Goal: Information Seeking & Learning: Learn about a topic

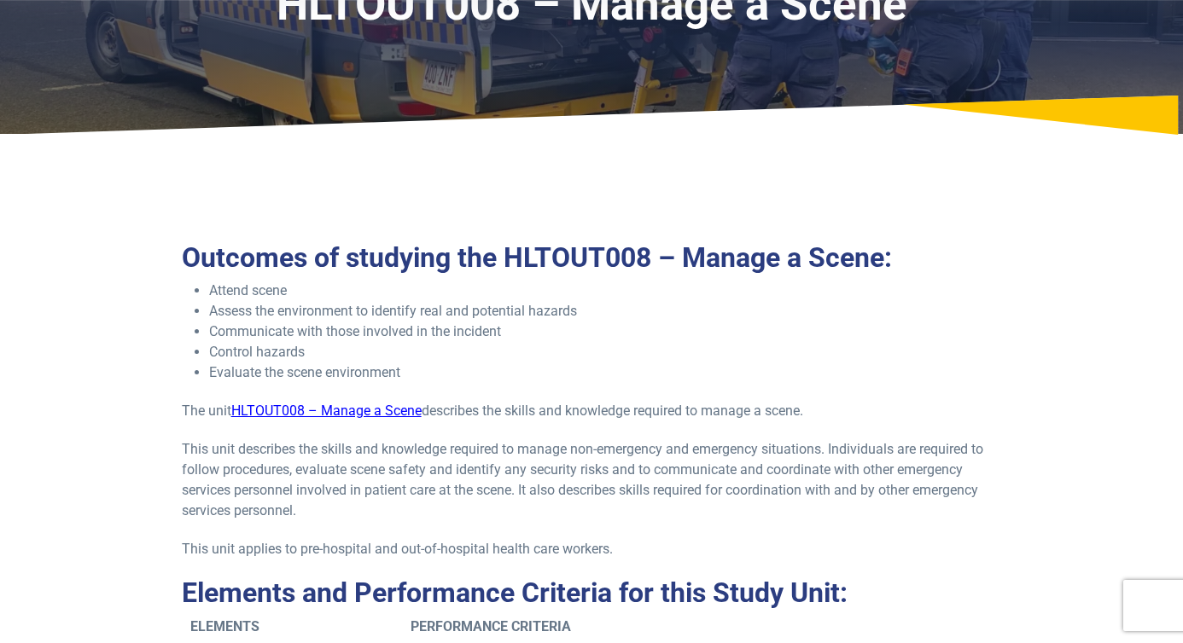
scroll to position [387, 0]
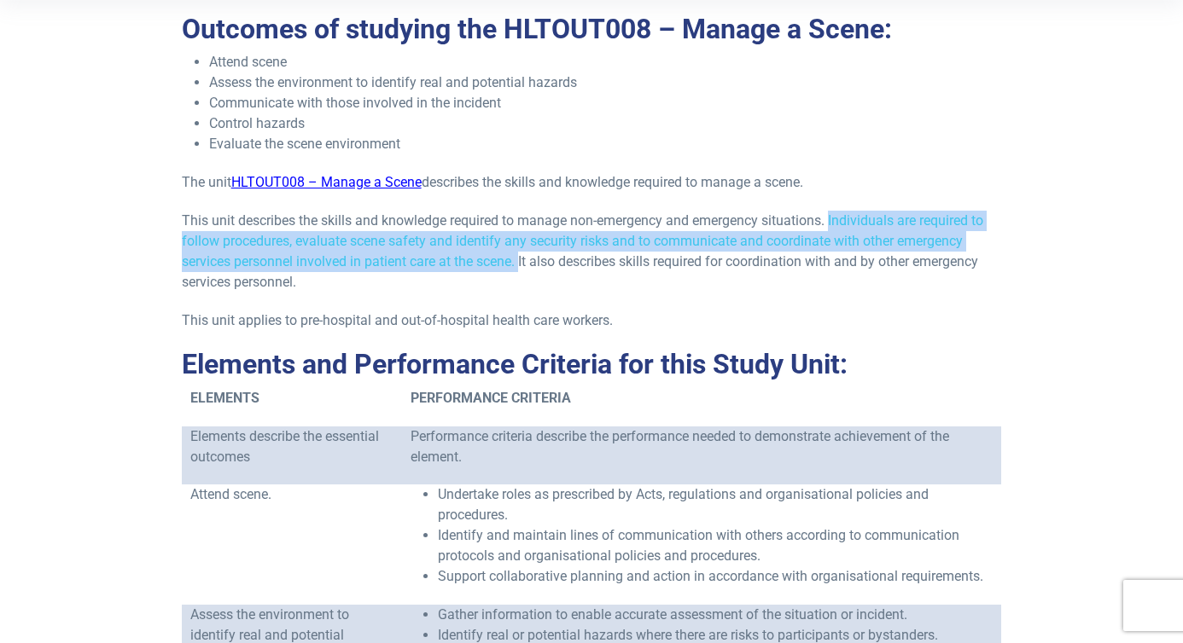
drag, startPoint x: 834, startPoint y: 216, endPoint x: 524, endPoint y: 261, distance: 313.1
click at [524, 261] on p "This unit describes the skills and knowledge required to manage non-emergency a…" at bounding box center [592, 252] width 820 height 82
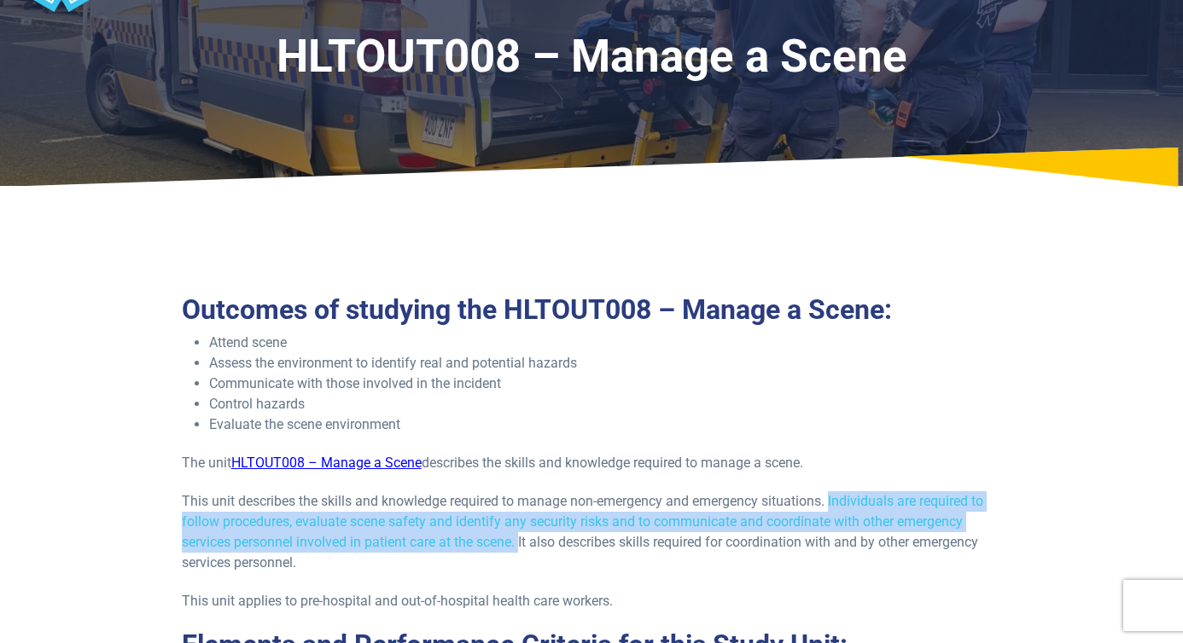
scroll to position [132, 0]
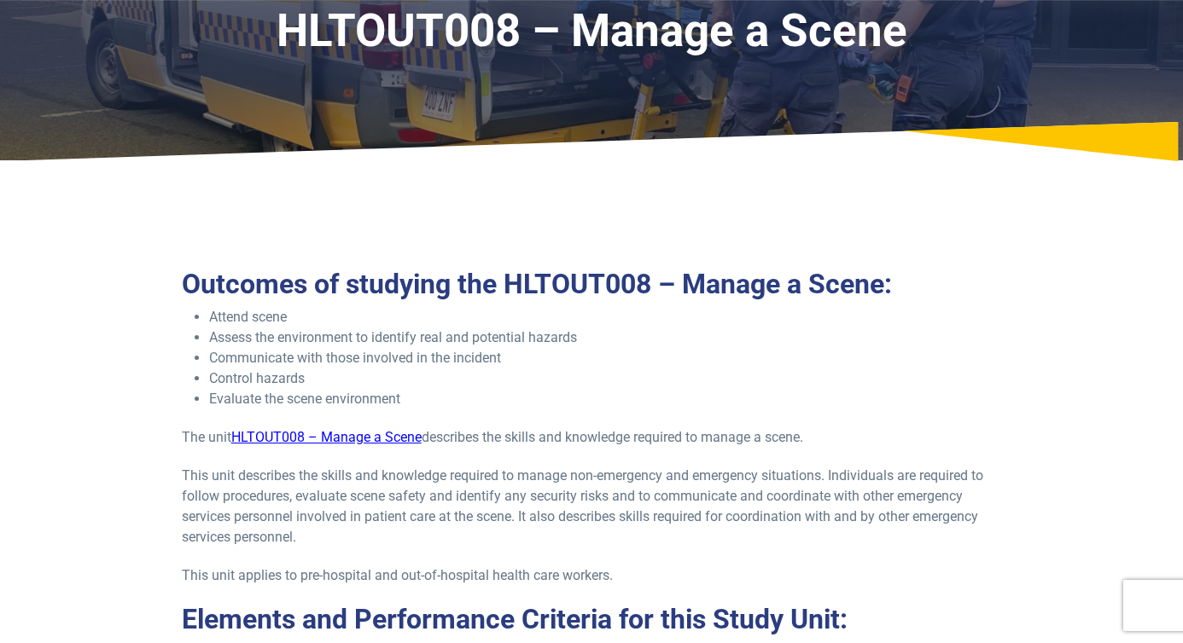
click at [449, 538] on p "This unit describes the skills and knowledge required to manage non-emergency a…" at bounding box center [592, 507] width 820 height 82
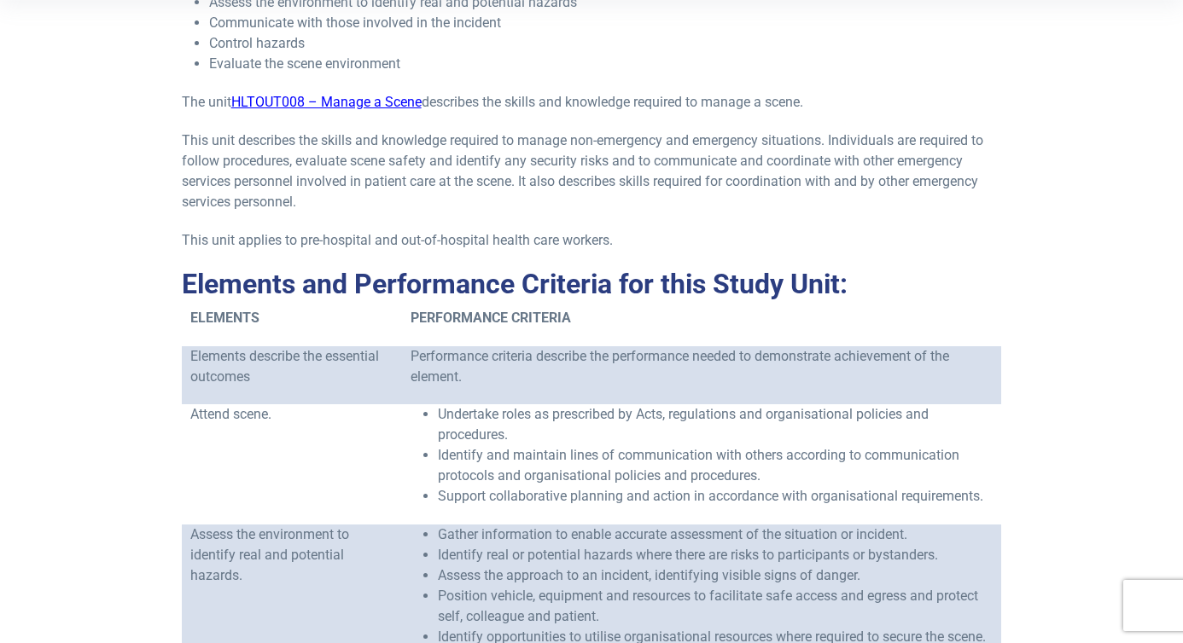
scroll to position [476, 0]
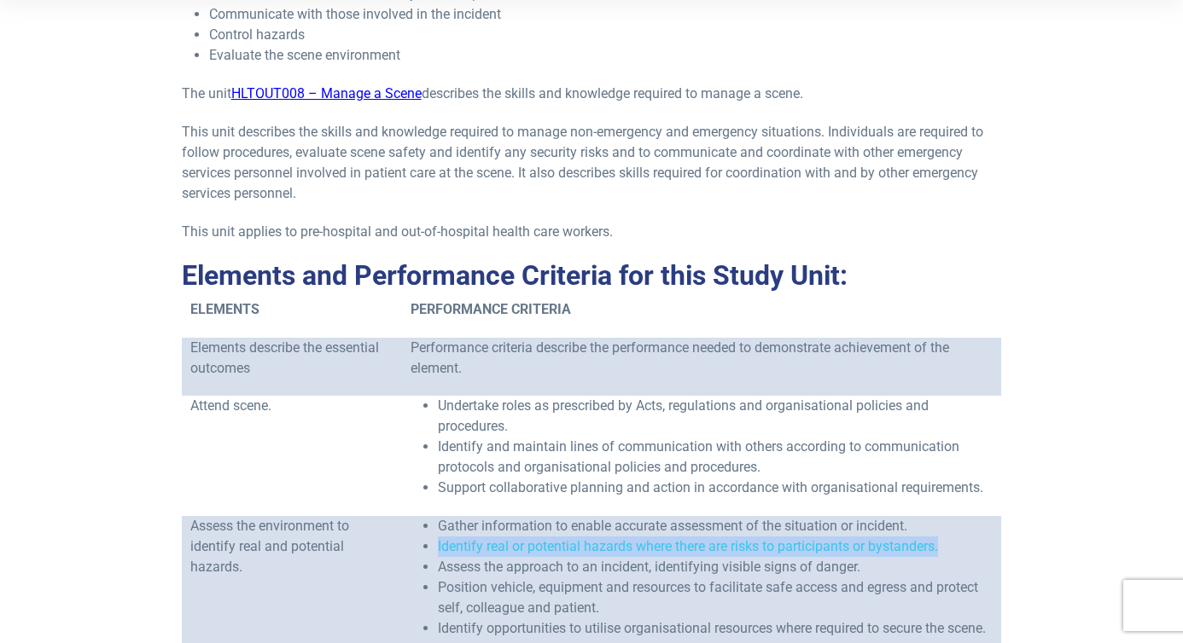
drag, startPoint x: 438, startPoint y: 544, endPoint x: 946, endPoint y: 555, distance: 507.9
click at [946, 555] on li "Identify real or potential hazards where there are risks to participants or bys…" at bounding box center [715, 547] width 555 height 20
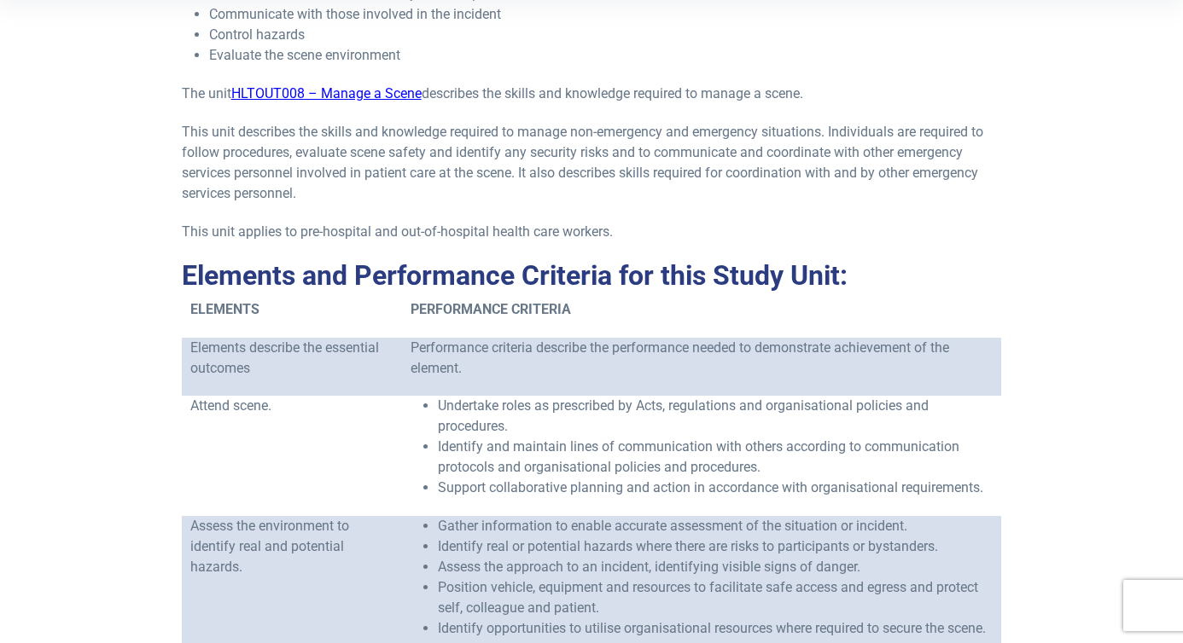
click at [907, 574] on li "Assess the approach to an incident, identifying visible signs of danger." at bounding box center [715, 567] width 555 height 20
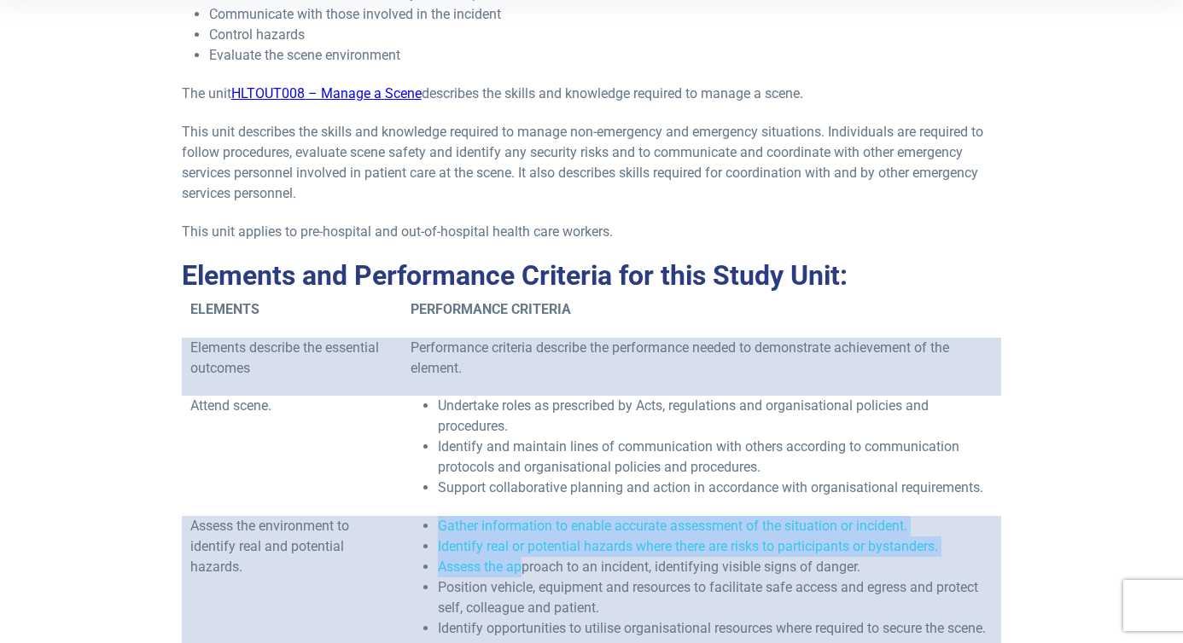
drag, startPoint x: 437, startPoint y: 521, endPoint x: 525, endPoint y: 559, distance: 95.6
click at [525, 559] on ul "Gather information to enable accurate assessment of the situation or incident. …" at bounding box center [702, 577] width 582 height 123
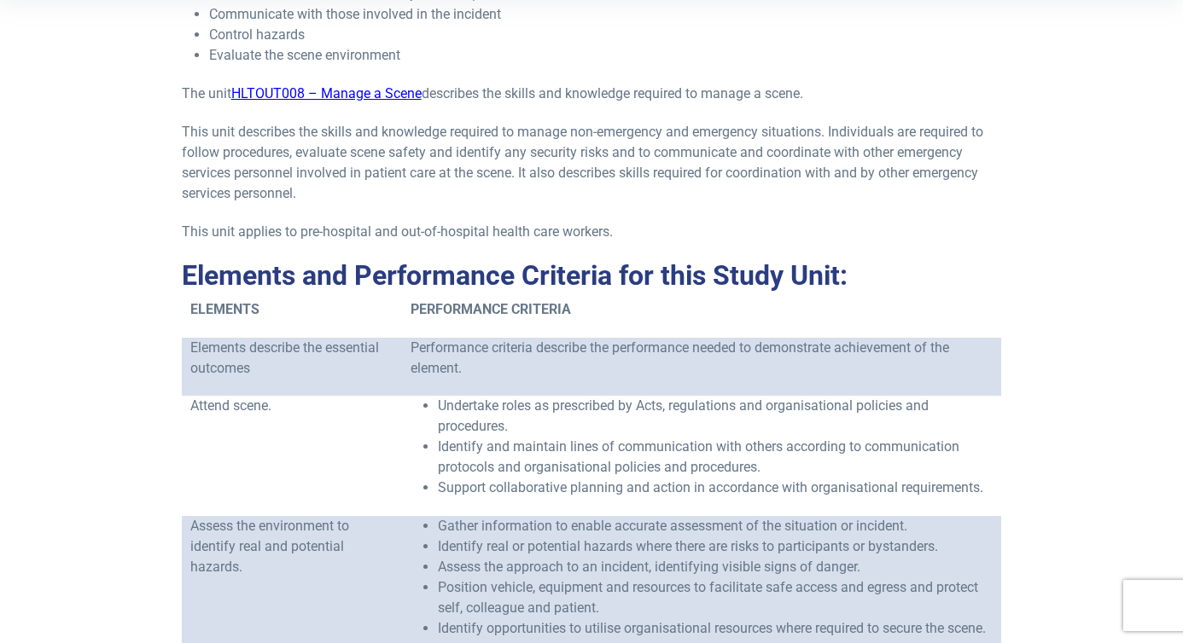
click at [360, 539] on p "Assess the environment to identify real and potential hazards." at bounding box center [292, 546] width 204 height 61
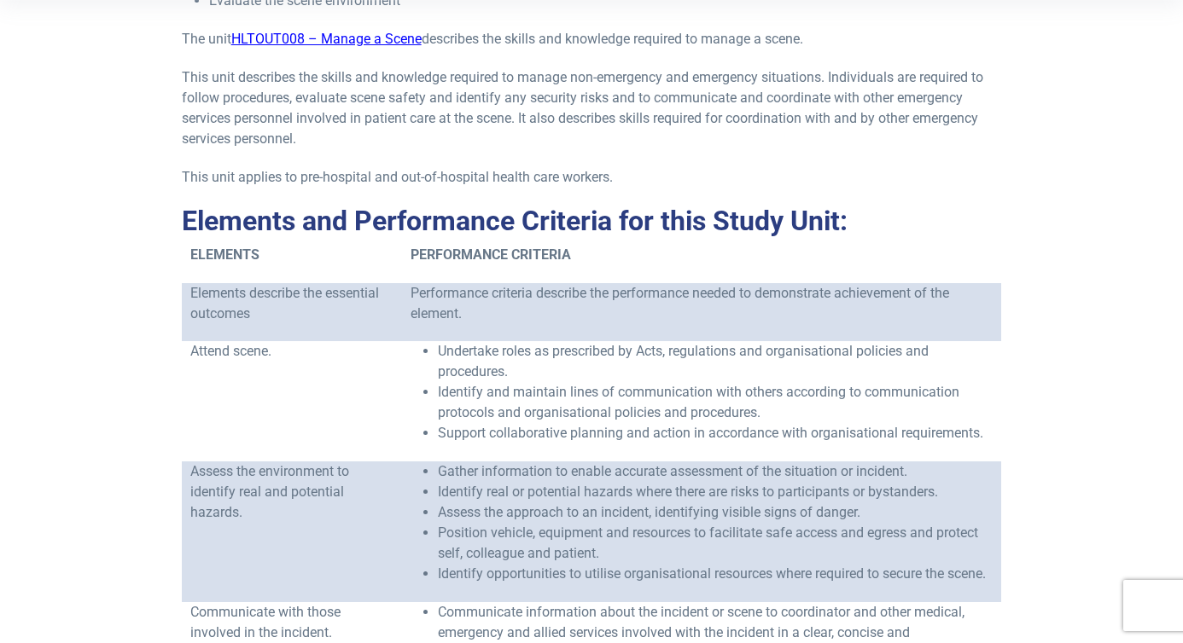
scroll to position [544, 0]
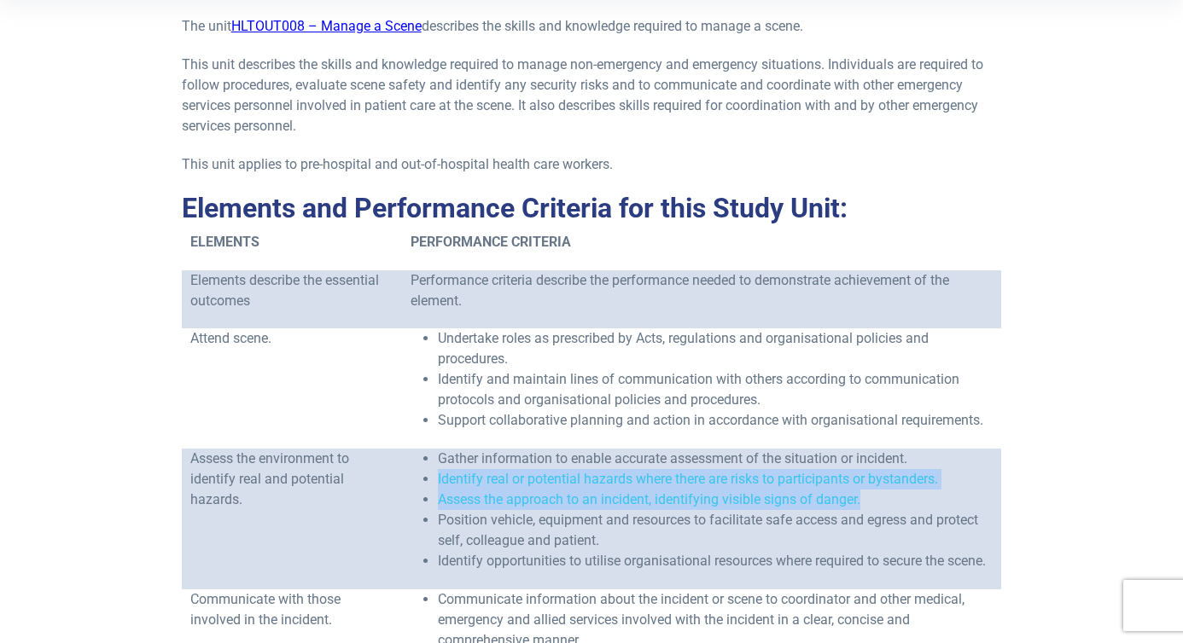
drag, startPoint x: 439, startPoint y: 475, endPoint x: 863, endPoint y: 491, distance: 424.5
click at [863, 491] on ul "Gather information to enable accurate assessment of the situation or incident. …" at bounding box center [702, 510] width 582 height 123
copy ul "Identify real or potential hazards where there are risks to participants or bys…"
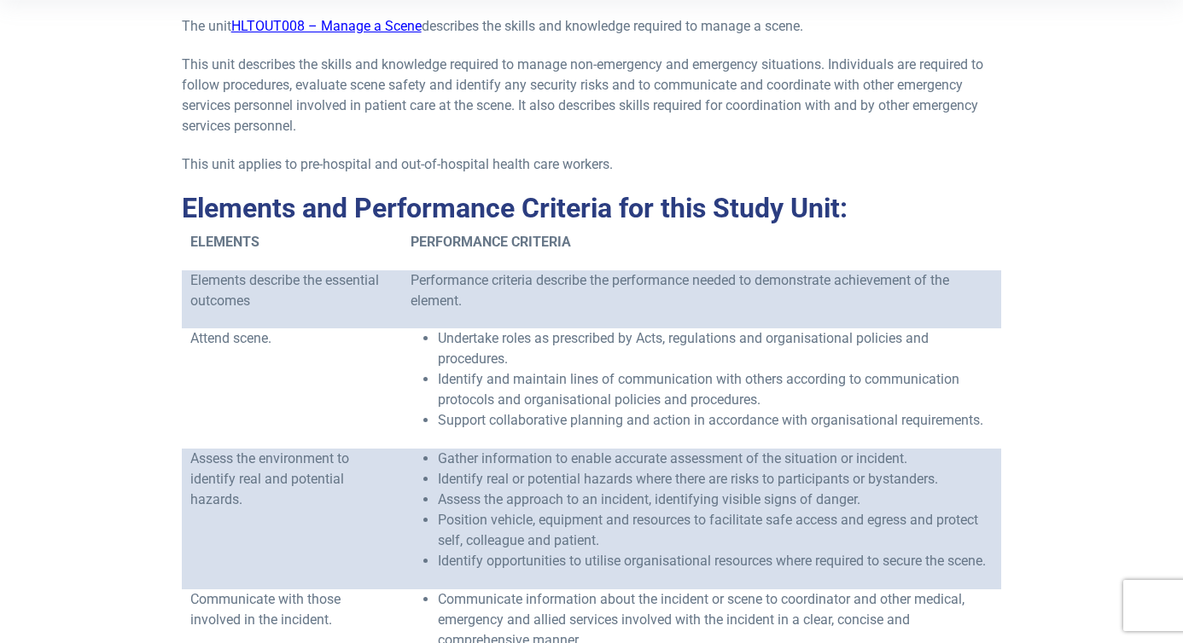
click at [892, 505] on li "Assess the approach to an incident, identifying visible signs of danger." at bounding box center [715, 500] width 555 height 20
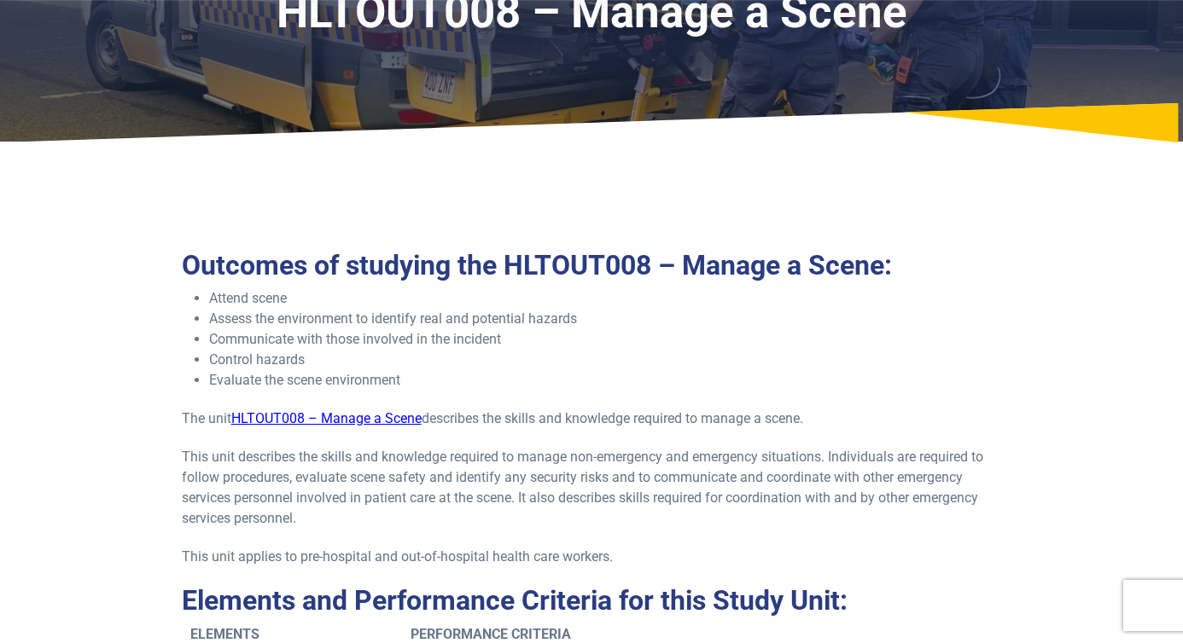
scroll to position [0, 0]
